Goal: Task Accomplishment & Management: Use online tool/utility

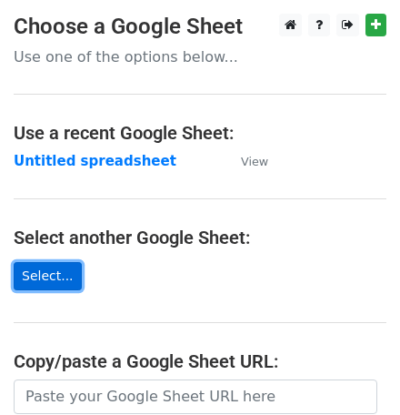
click at [51, 265] on link "Select..." at bounding box center [48, 276] width 68 height 28
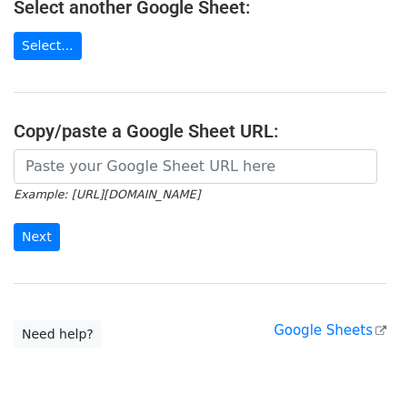
scroll to position [247, 0]
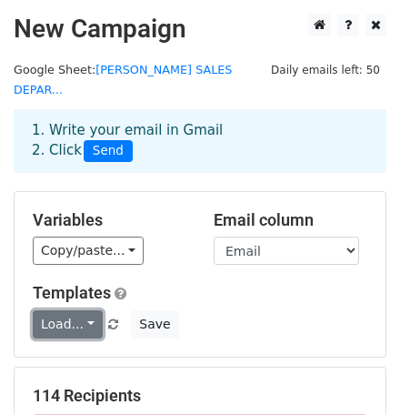
click at [80, 310] on link "Load..." at bounding box center [68, 324] width 70 height 28
click at [84, 310] on link "Load..." at bounding box center [68, 324] width 70 height 28
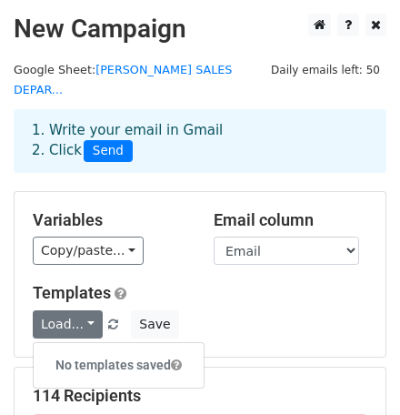
click at [82, 350] on h6 "No templates saved" at bounding box center [119, 365] width 170 height 30
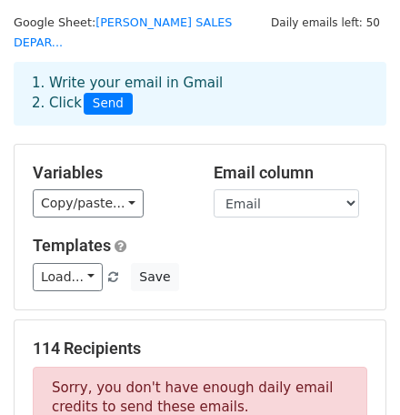
scroll to position [73, 0]
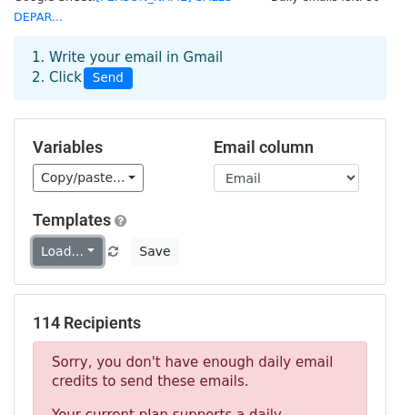
drag, startPoint x: 83, startPoint y: 225, endPoint x: 67, endPoint y: 234, distance: 17.9
click at [67, 237] on link "Load..." at bounding box center [68, 251] width 70 height 28
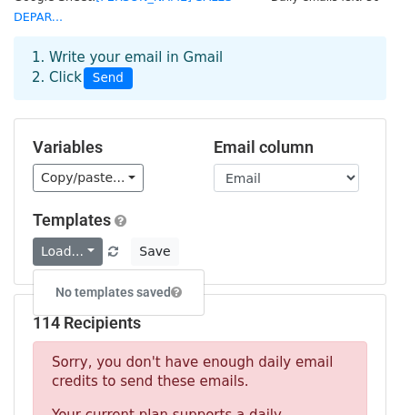
click at [81, 277] on h6 "No templates saved" at bounding box center [119, 292] width 170 height 30
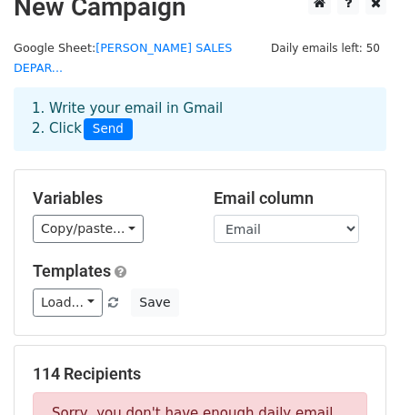
scroll to position [0, 0]
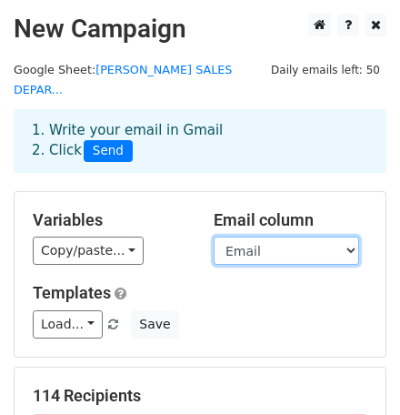
click at [350, 236] on select "RSD First Last Phone Email Proforma date Status Expected Wire Date Outcome IP" at bounding box center [287, 250] width 146 height 28
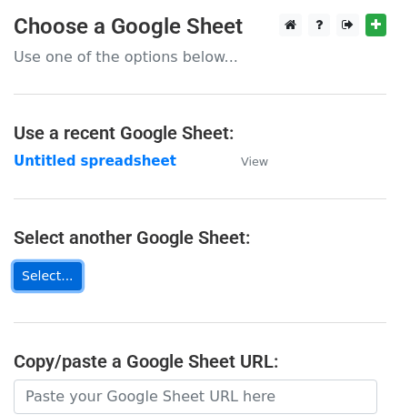
click at [44, 267] on link "Select..." at bounding box center [48, 276] width 68 height 28
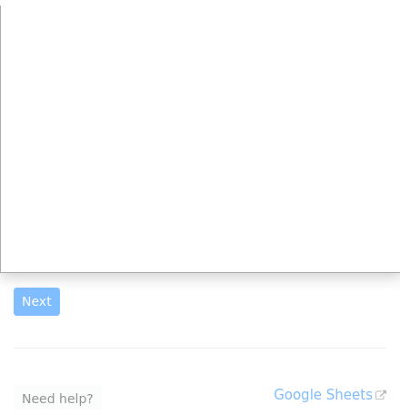
scroll to position [178, 0]
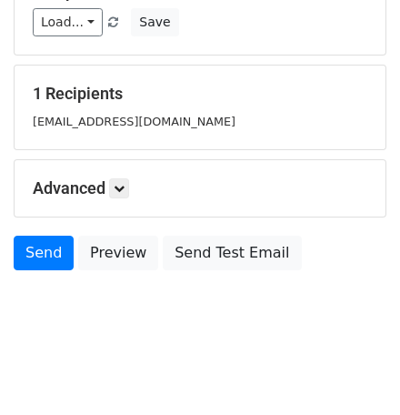
scroll to position [289, 0]
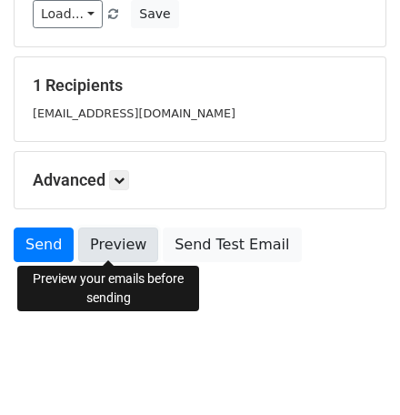
click at [86, 238] on link "Preview" at bounding box center [118, 244] width 80 height 35
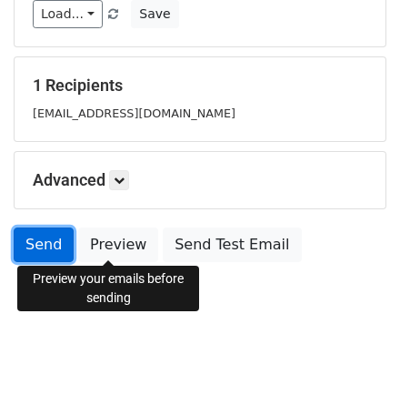
click at [43, 242] on link "Send" at bounding box center [44, 244] width 60 height 35
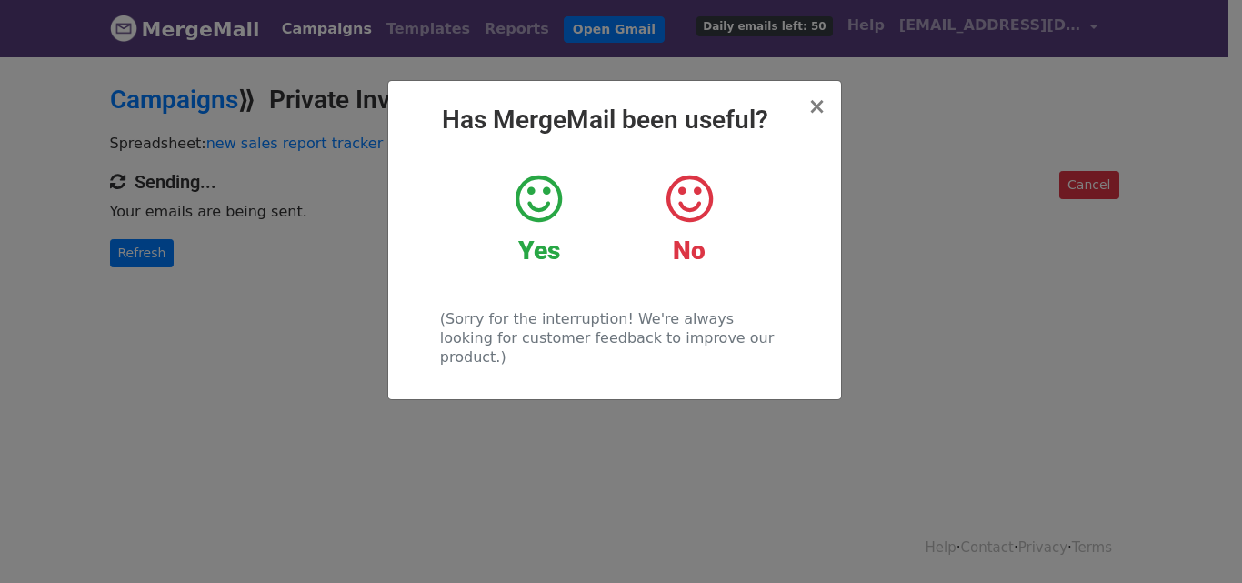
click at [563, 204] on div "Yes" at bounding box center [539, 219] width 123 height 95
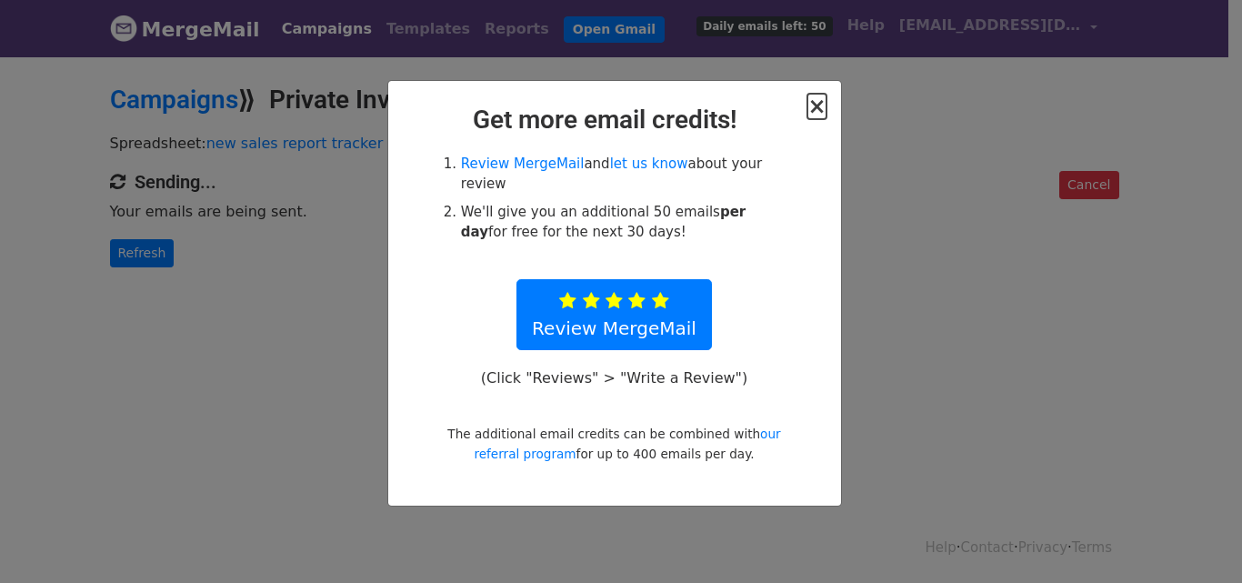
click at [819, 108] on span "×" at bounding box center [817, 106] width 18 height 25
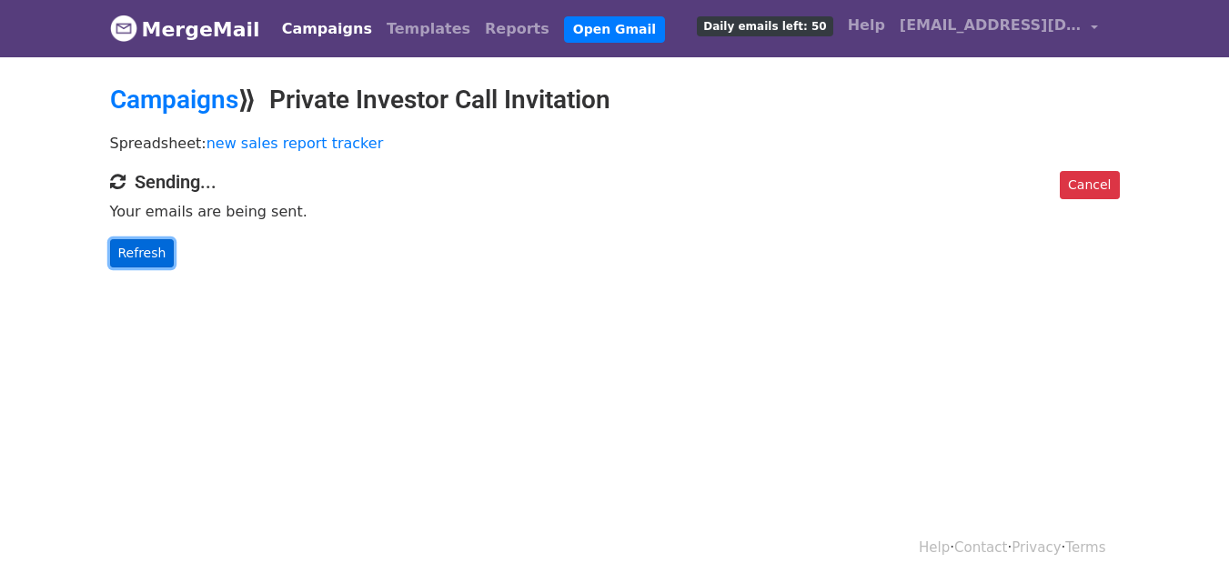
click at [148, 245] on link "Refresh" at bounding box center [142, 253] width 65 height 28
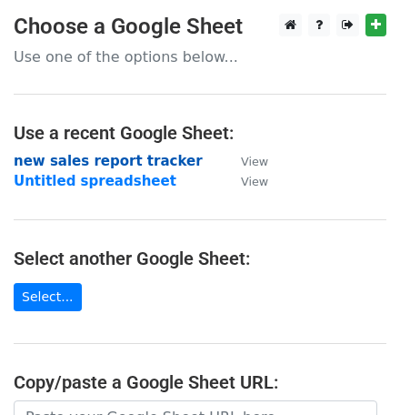
click at [110, 157] on strong "new sales report tracker" at bounding box center [108, 161] width 189 height 16
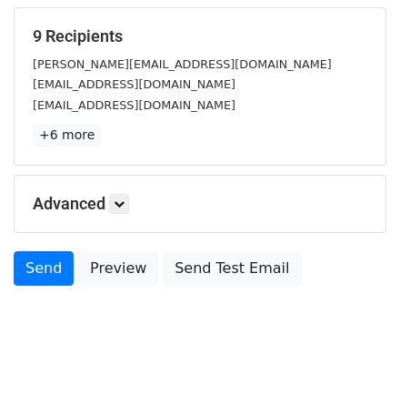
scroll to position [362, 0]
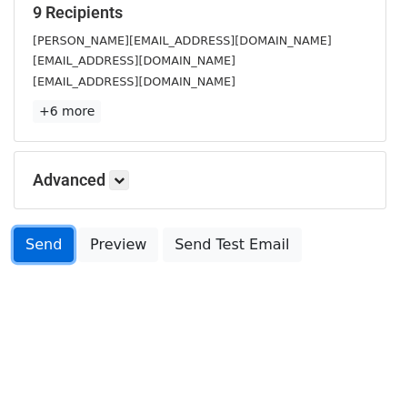
click at [48, 245] on link "Send" at bounding box center [44, 244] width 60 height 35
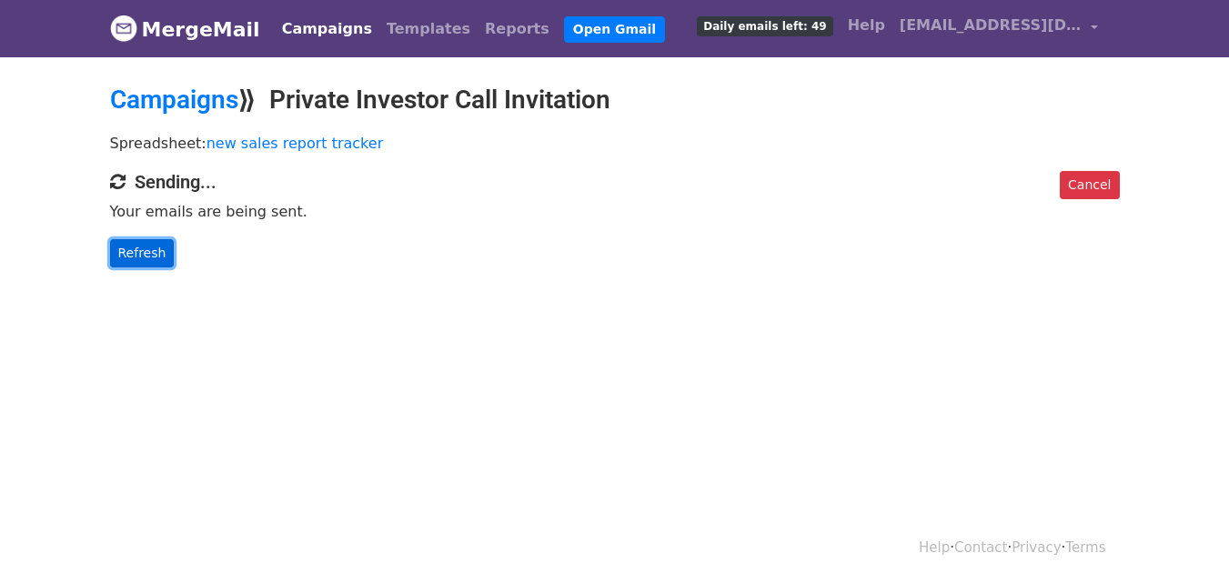
click at [165, 252] on link "Refresh" at bounding box center [142, 253] width 65 height 28
